Goal: Navigation & Orientation: Find specific page/section

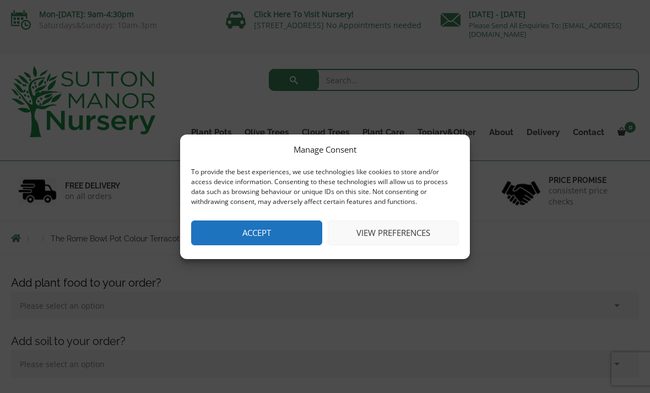
click at [290, 230] on button "Accept" at bounding box center [256, 232] width 131 height 25
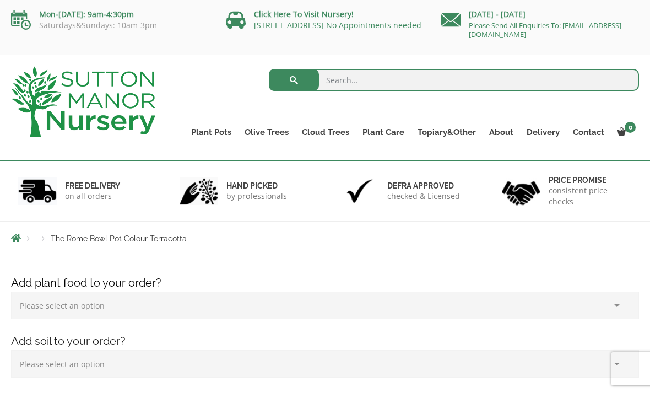
click at [223, 134] on link "Plant Pots" at bounding box center [210, 131] width 53 height 15
click at [0, 0] on link "Rolled Rim Classico" at bounding box center [0, 0] width 0 height 0
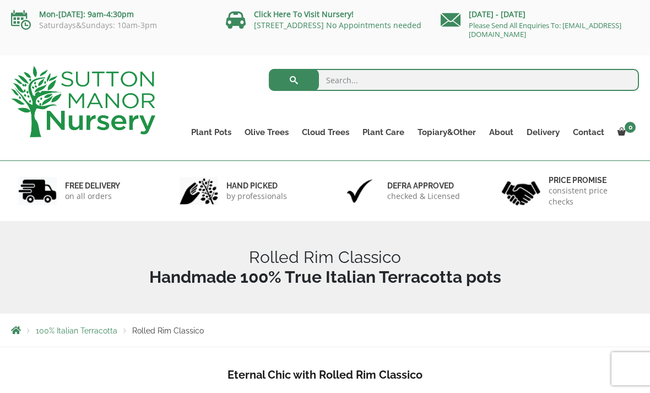
click at [0, 0] on link "Shallow Bowl Grande" at bounding box center [0, 0] width 0 height 0
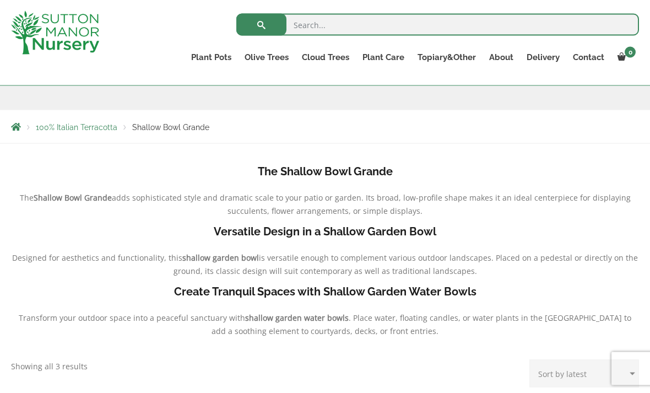
scroll to position [184, 0]
click at [0, 0] on link "The Milan Pots" at bounding box center [0, 0] width 0 height 0
